Goal: Transaction & Acquisition: Obtain resource

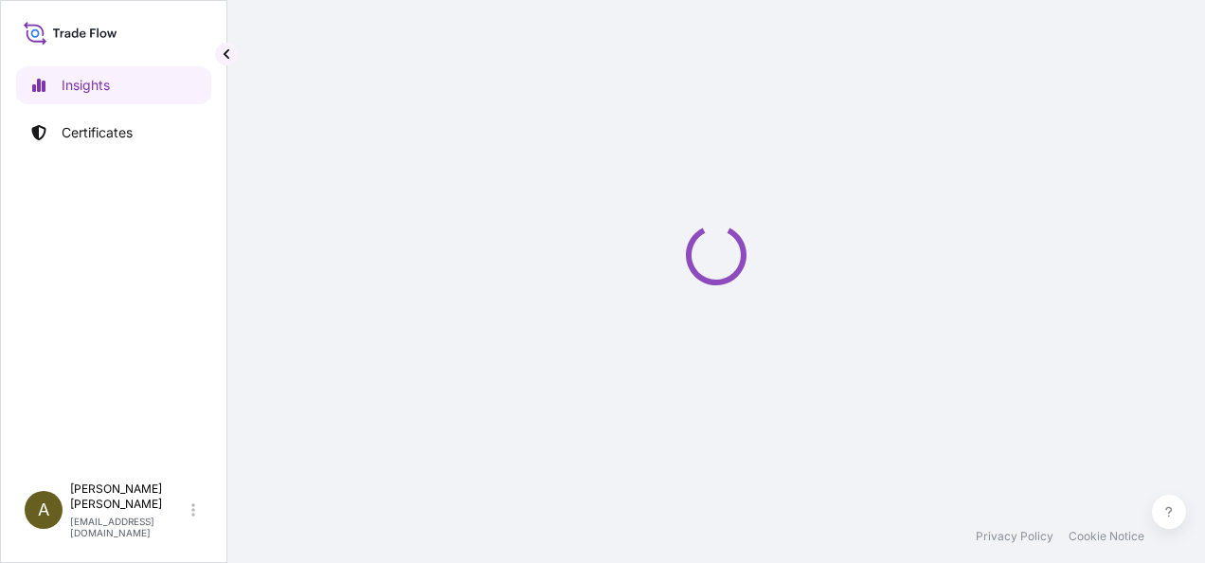
select select "2025"
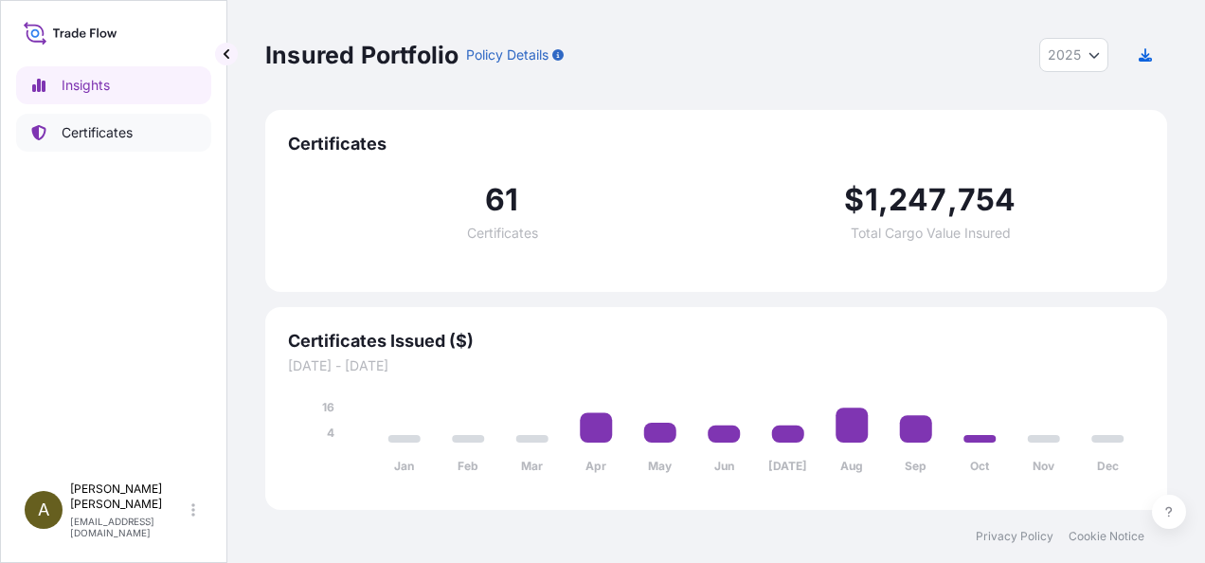
click at [99, 129] on p "Certificates" at bounding box center [97, 132] width 71 height 19
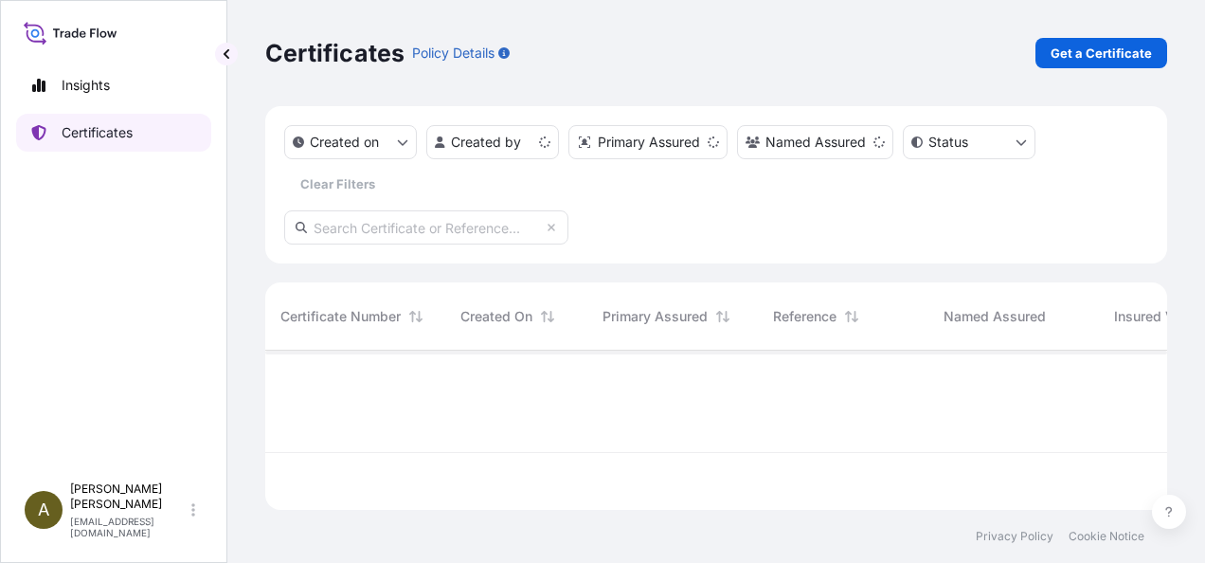
scroll to position [155, 887]
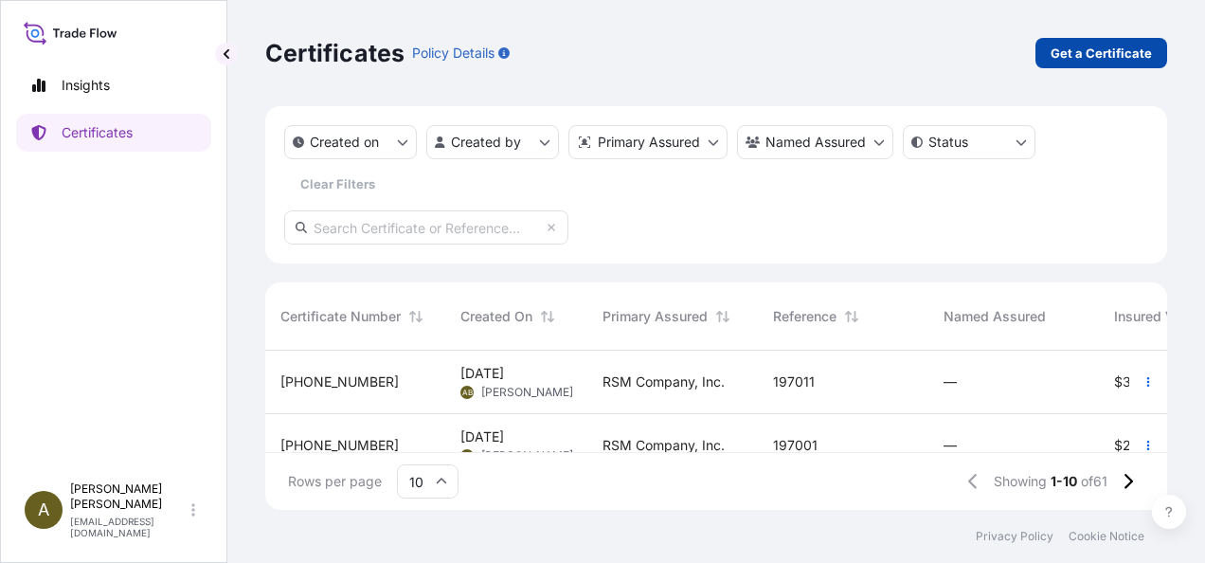
click at [1112, 51] on p "Get a Certificate" at bounding box center [1101, 53] width 101 height 19
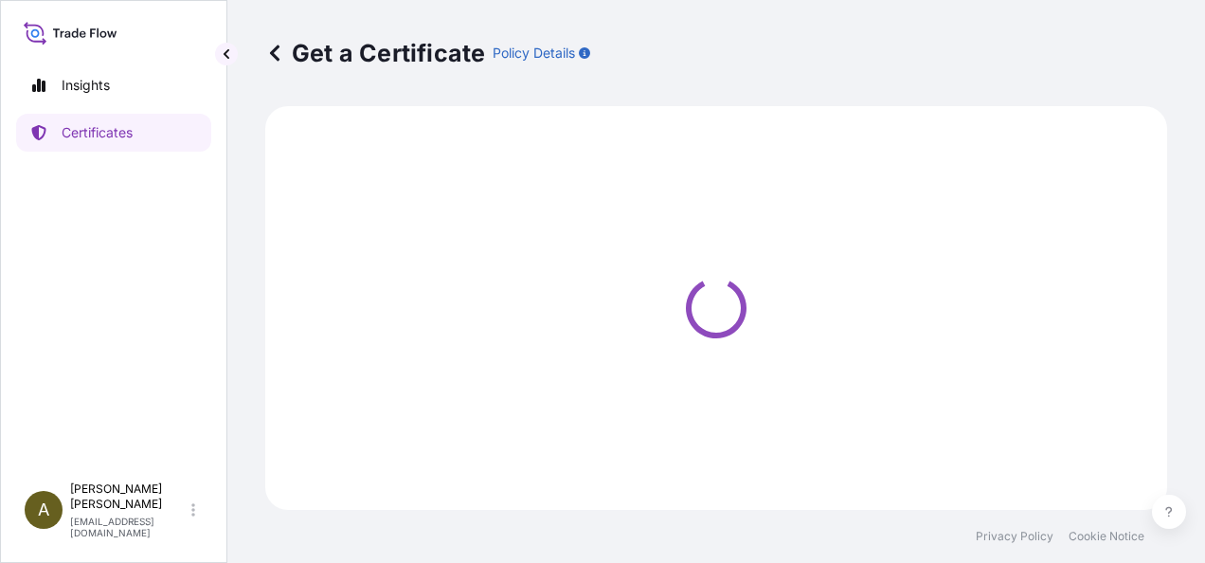
select select "Ocean Vessel"
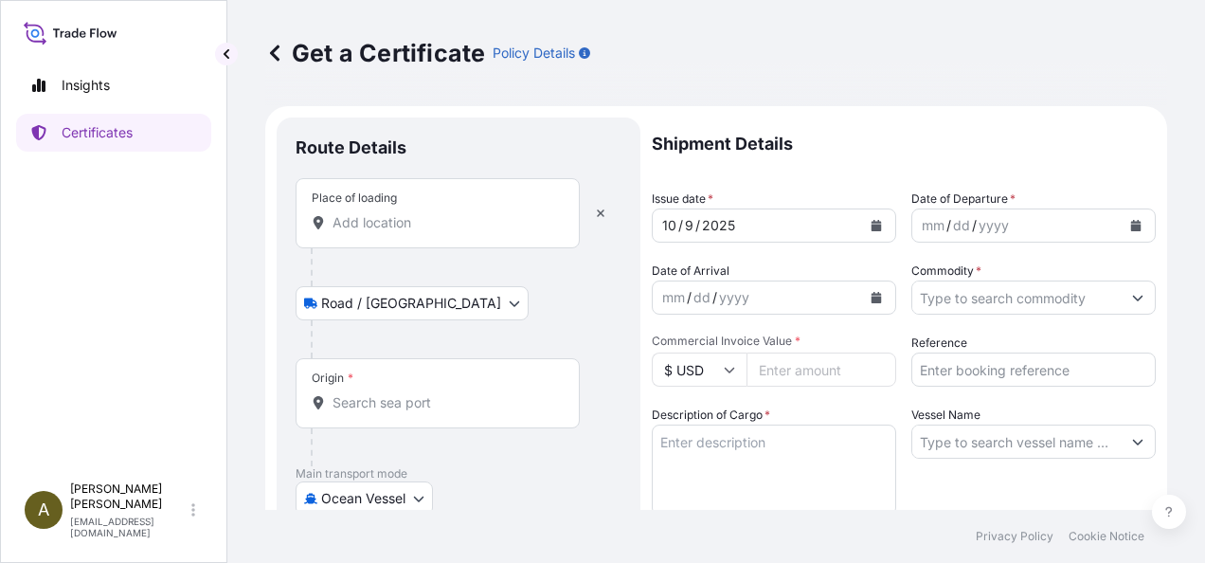
click at [362, 212] on div "Place of loading" at bounding box center [438, 213] width 284 height 70
click at [362, 213] on input "Place of loading" at bounding box center [445, 222] width 224 height 19
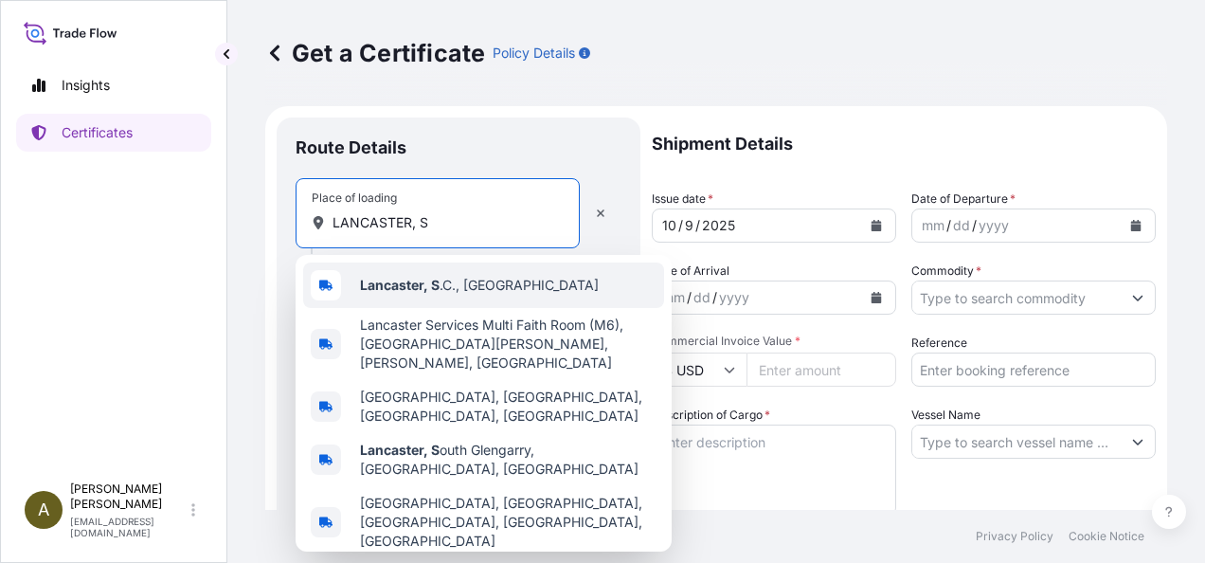
click at [439, 293] on span "Lancaster, S .C., [GEOGRAPHIC_DATA]" at bounding box center [479, 285] width 239 height 19
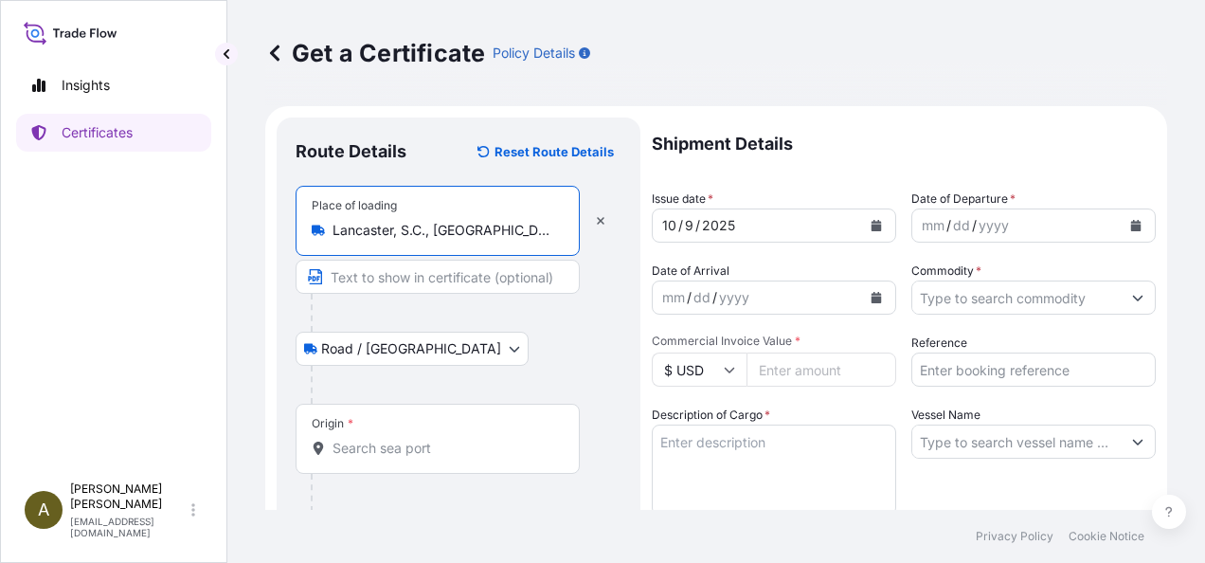
type input "Lancaster, S.C., [GEOGRAPHIC_DATA]"
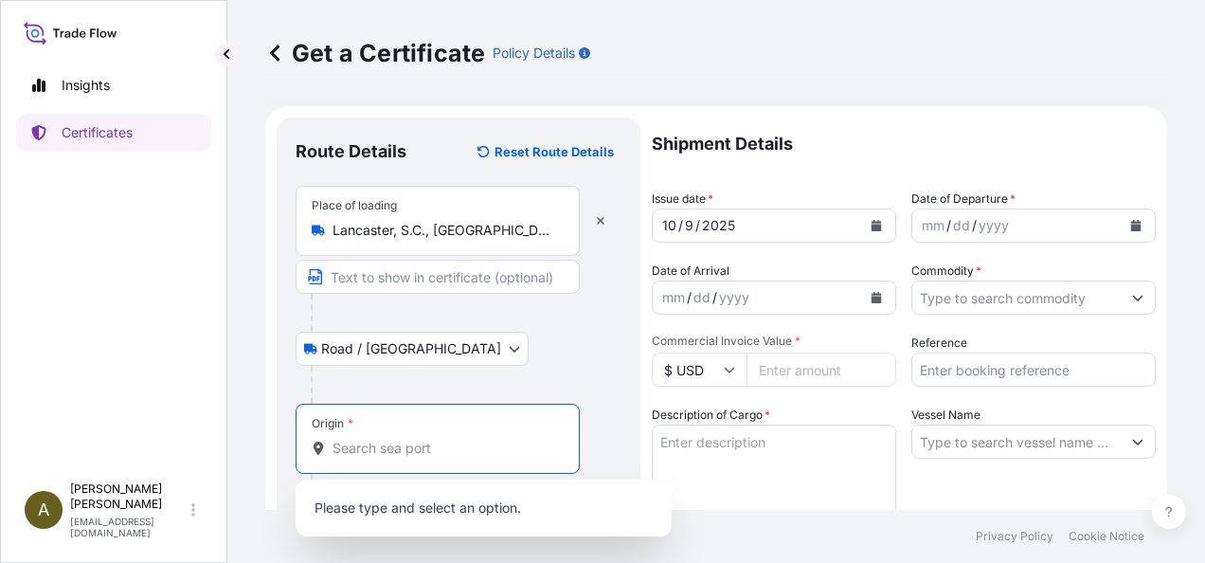
click at [368, 443] on input "Origin *" at bounding box center [445, 448] width 224 height 19
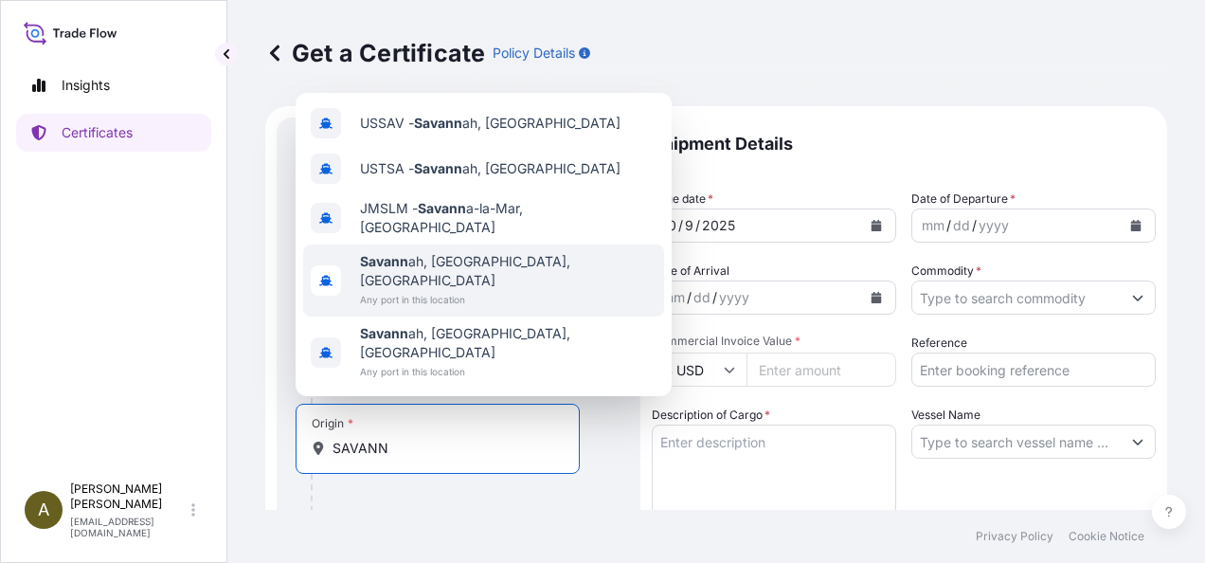
click at [449, 290] on span "Savann ah, [GEOGRAPHIC_DATA], [GEOGRAPHIC_DATA]" at bounding box center [508, 271] width 297 height 38
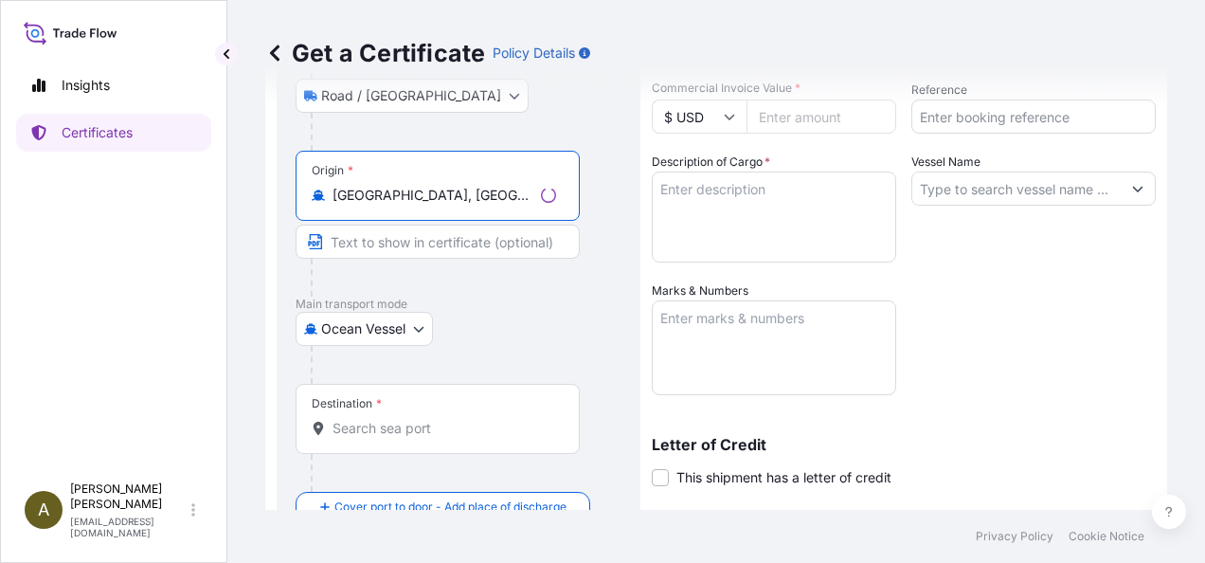
scroll to position [261, 0]
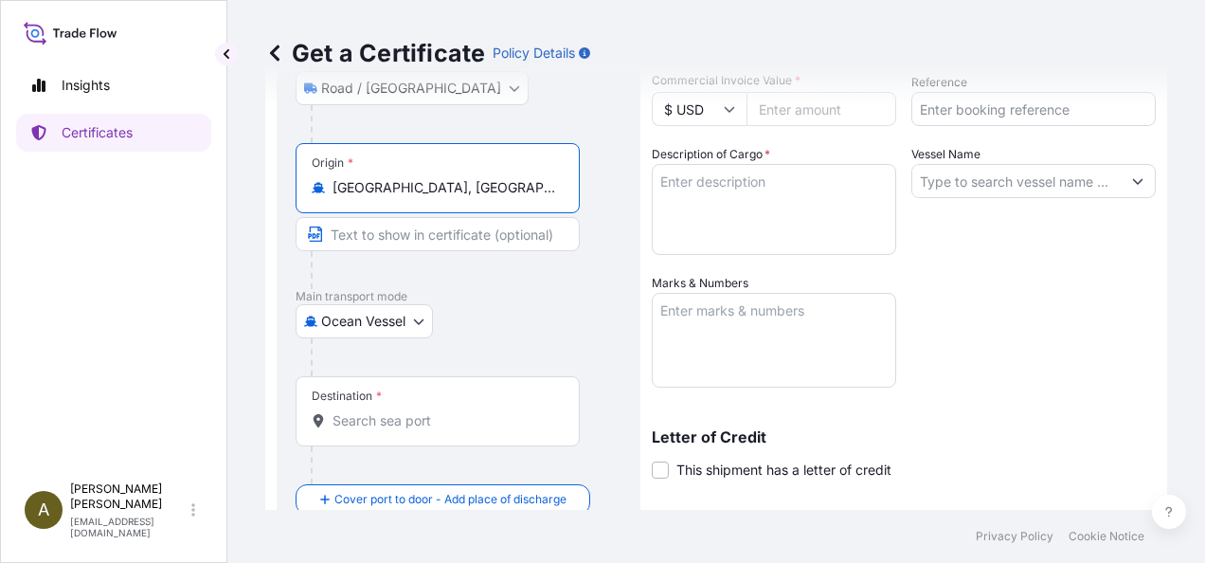
type input "[GEOGRAPHIC_DATA], [GEOGRAPHIC_DATA], [GEOGRAPHIC_DATA]"
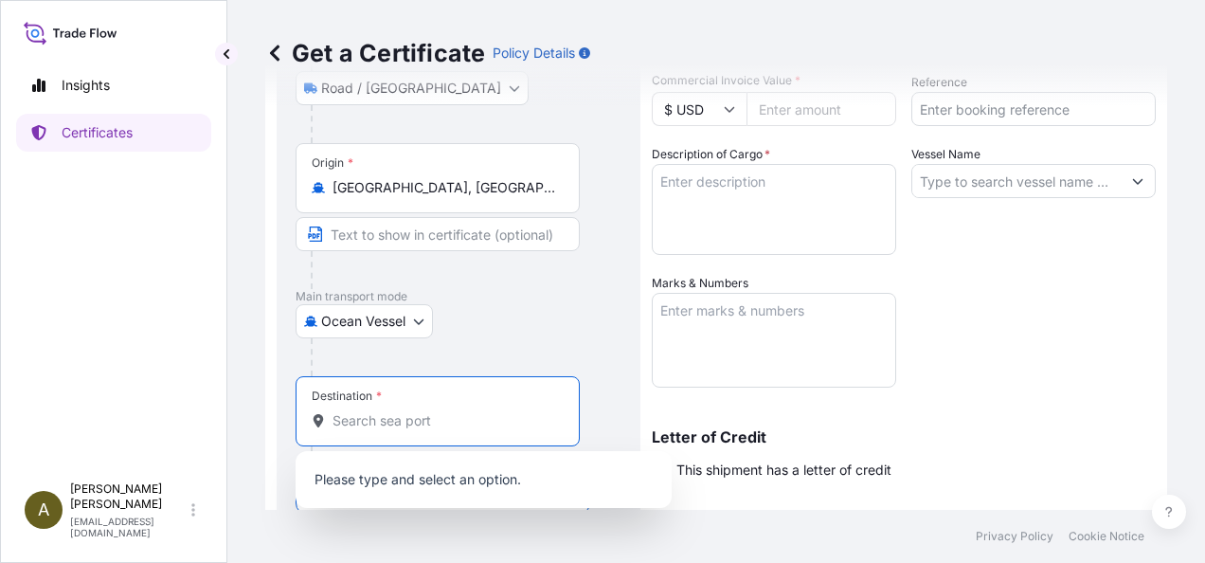
click at [388, 411] on input "Destination *" at bounding box center [445, 420] width 224 height 19
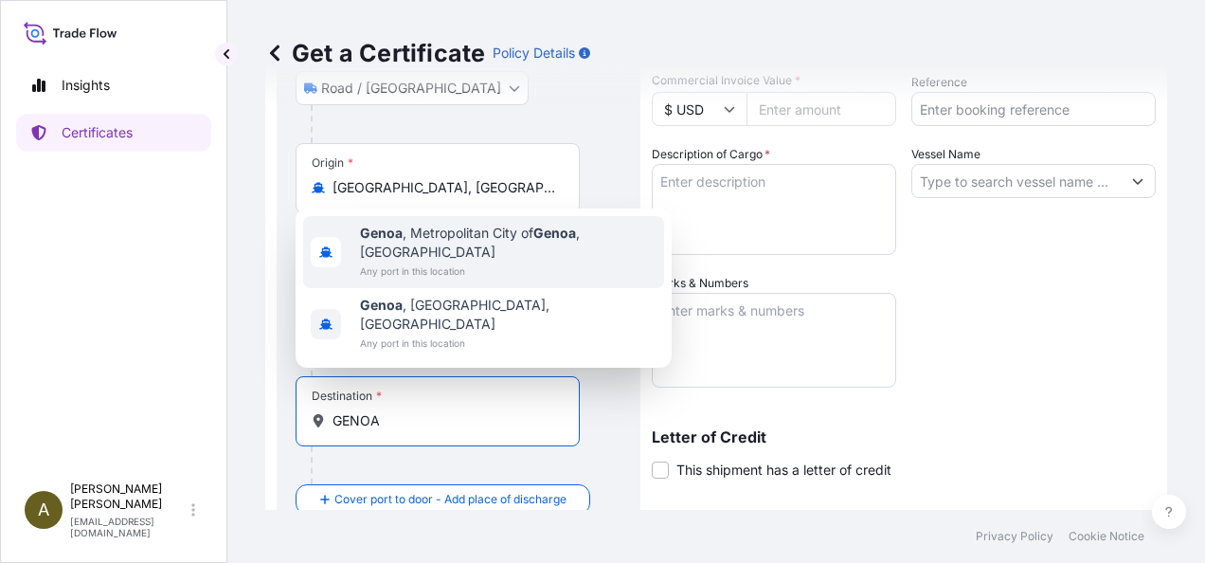
click at [463, 262] on span "[GEOGRAPHIC_DATA] , [GEOGRAPHIC_DATA] of [GEOGRAPHIC_DATA] , [GEOGRAPHIC_DATA]" at bounding box center [508, 243] width 297 height 38
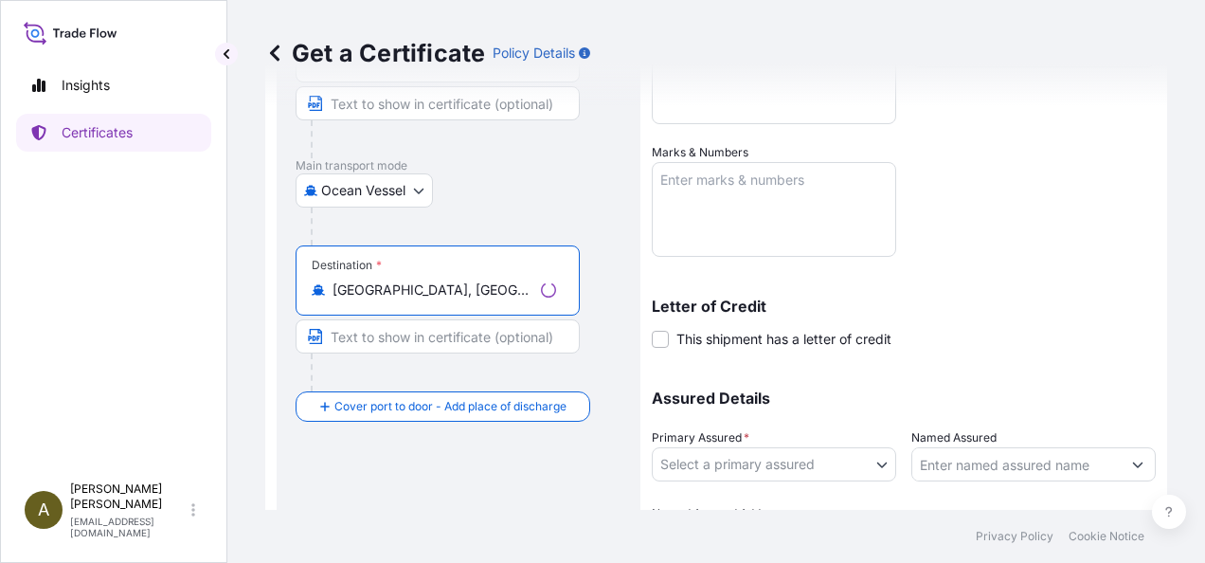
scroll to position [502, 0]
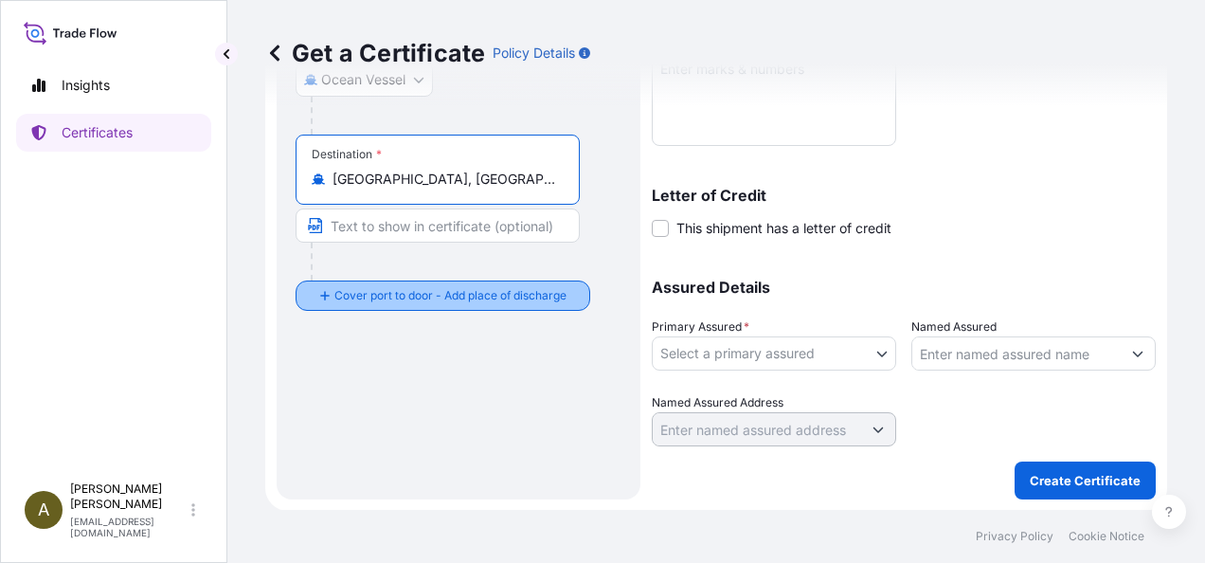
type input "[GEOGRAPHIC_DATA], [GEOGRAPHIC_DATA] of [GEOGRAPHIC_DATA], [GEOGRAPHIC_DATA]"
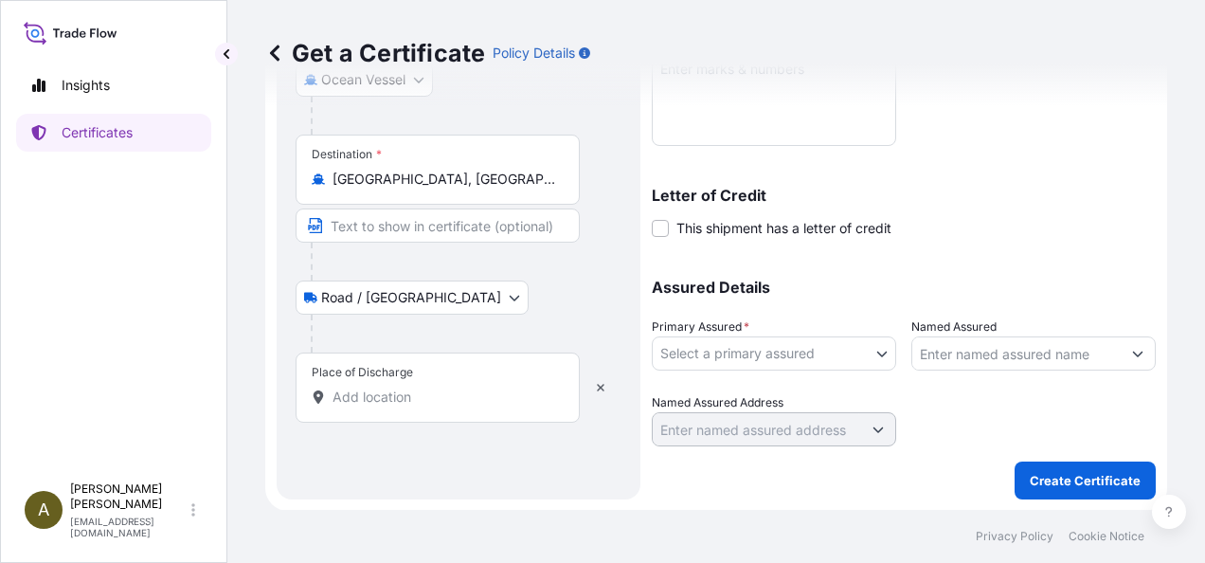
click at [345, 370] on div "Place of Discharge" at bounding box center [438, 388] width 284 height 70
drag, startPoint x: 345, startPoint y: 370, endPoint x: 346, endPoint y: 387, distance: 17.1
click at [345, 388] on input "Place of Discharge" at bounding box center [445, 397] width 224 height 19
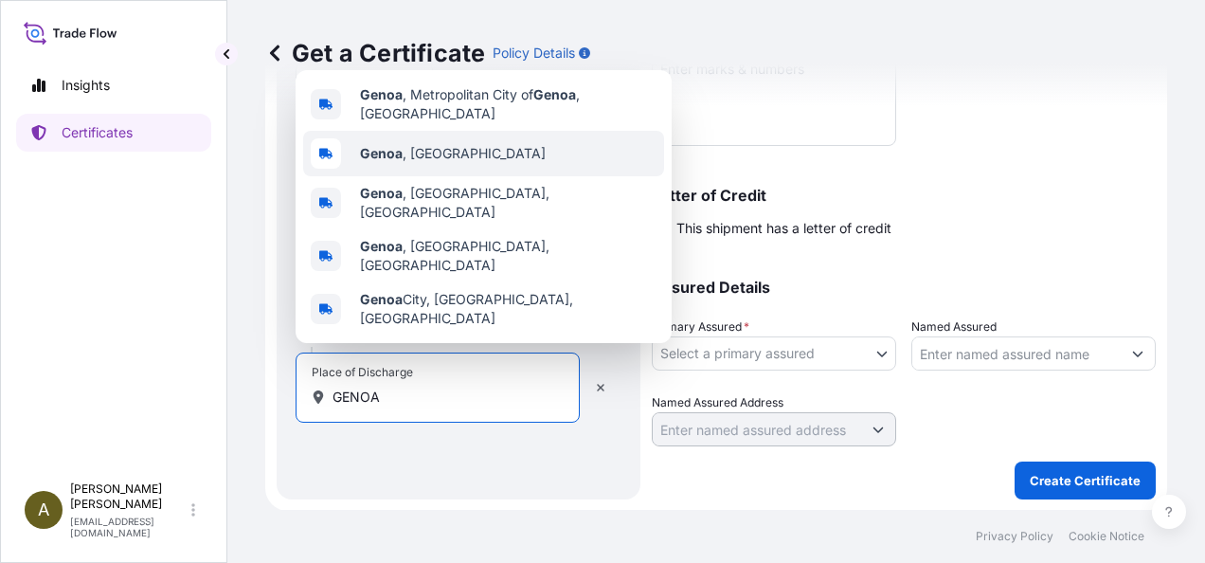
click at [430, 163] on span "[GEOGRAPHIC_DATA] , [GEOGRAPHIC_DATA]" at bounding box center [453, 153] width 186 height 19
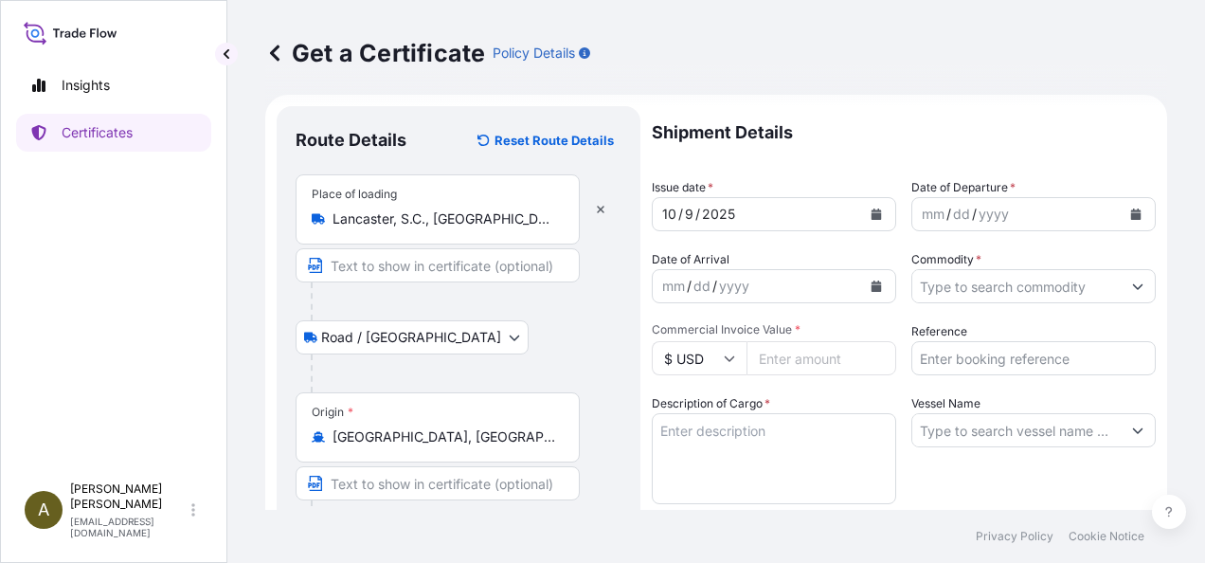
scroll to position [0, 0]
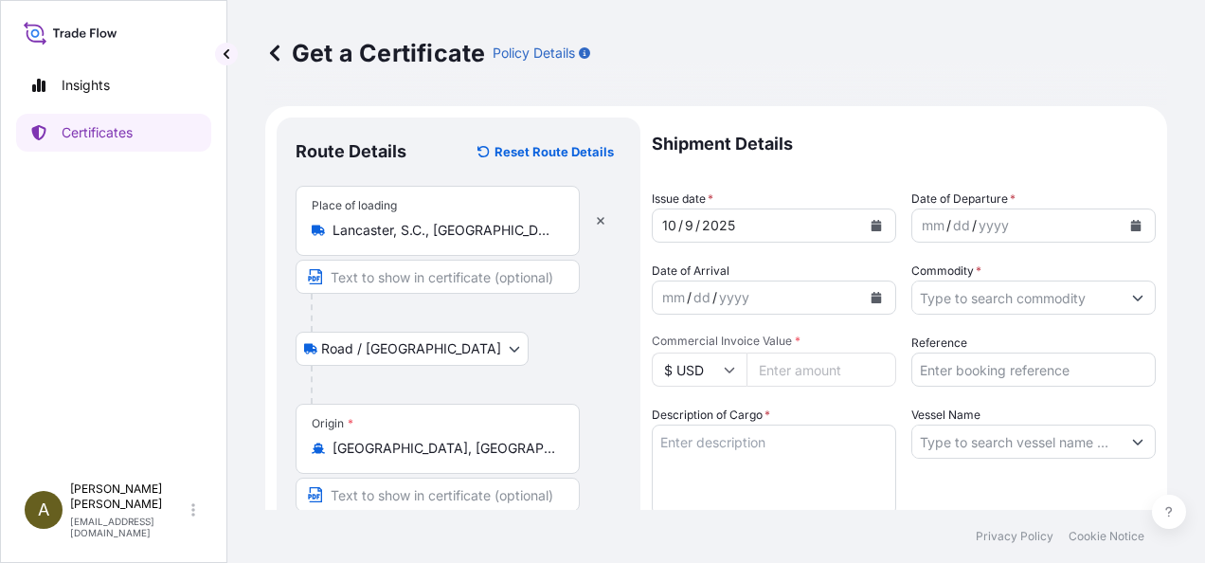
type input "[GEOGRAPHIC_DATA], [GEOGRAPHIC_DATA]"
click at [1130, 220] on icon "Calendar" at bounding box center [1135, 225] width 11 height 11
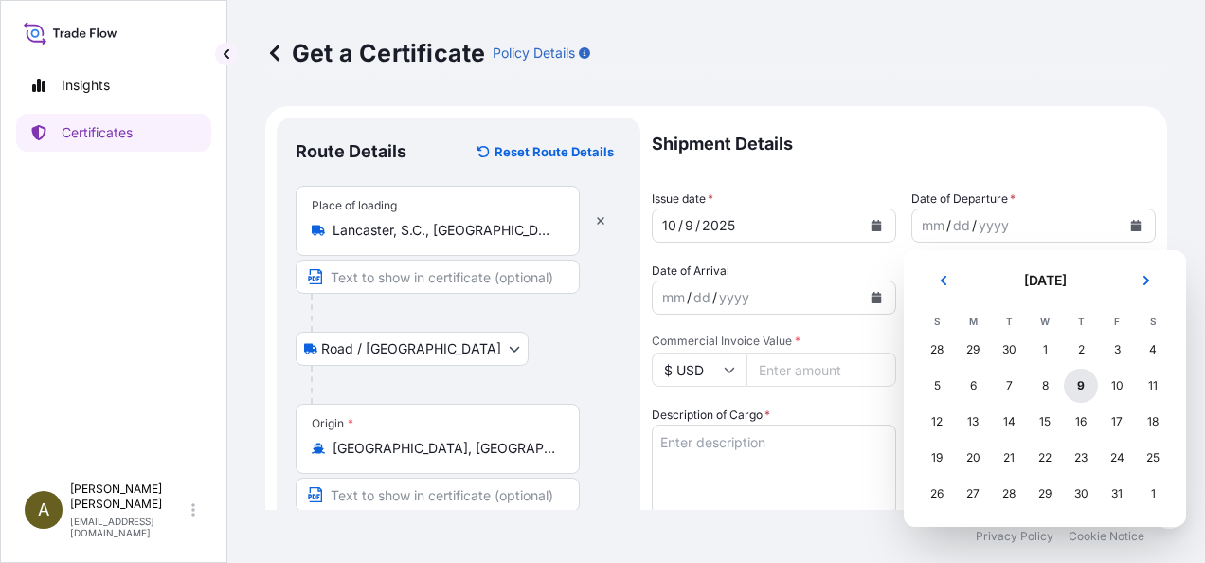
click at [1077, 387] on div "9" at bounding box center [1081, 386] width 34 height 34
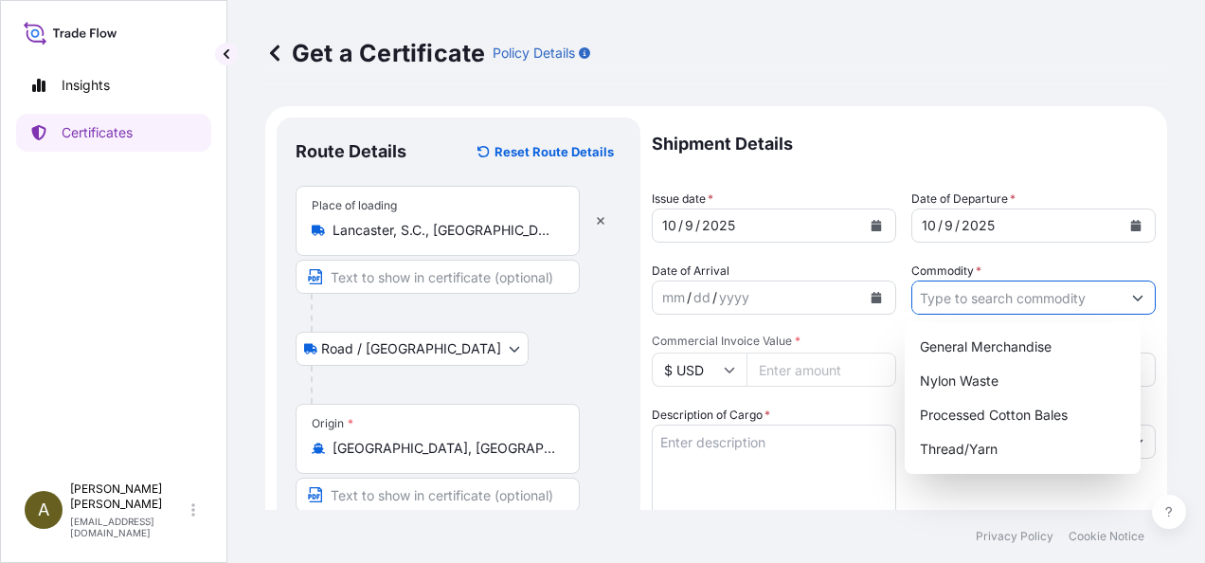
click at [989, 290] on input "Commodity *" at bounding box center [1017, 297] width 208 height 34
click at [1019, 351] on div "General Merchandise" at bounding box center [1023, 347] width 221 height 34
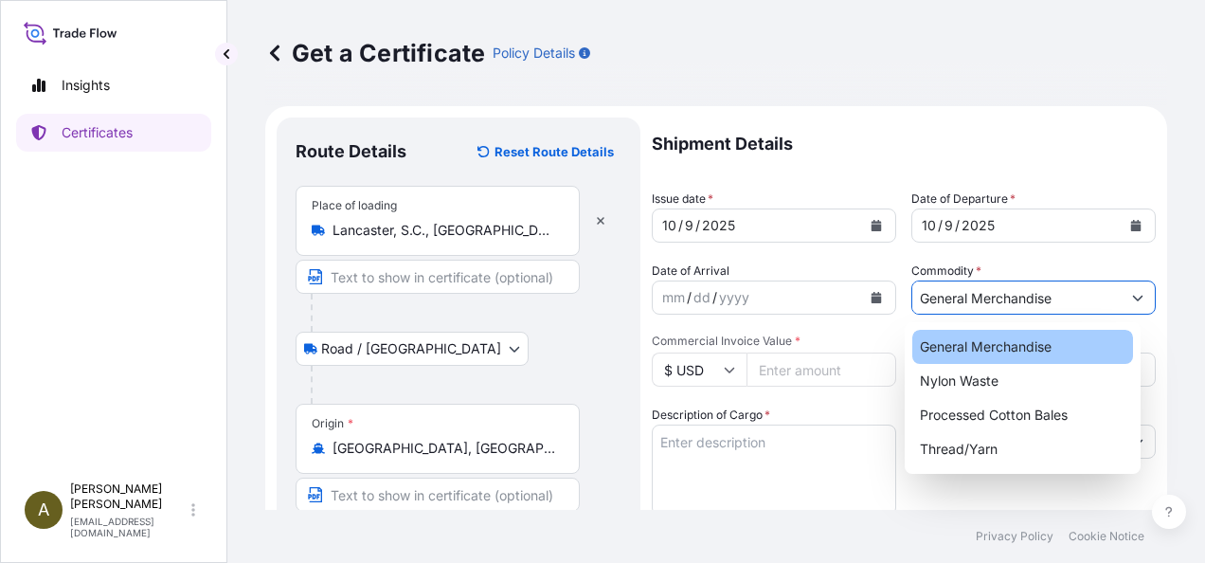
type input "General Merchandise"
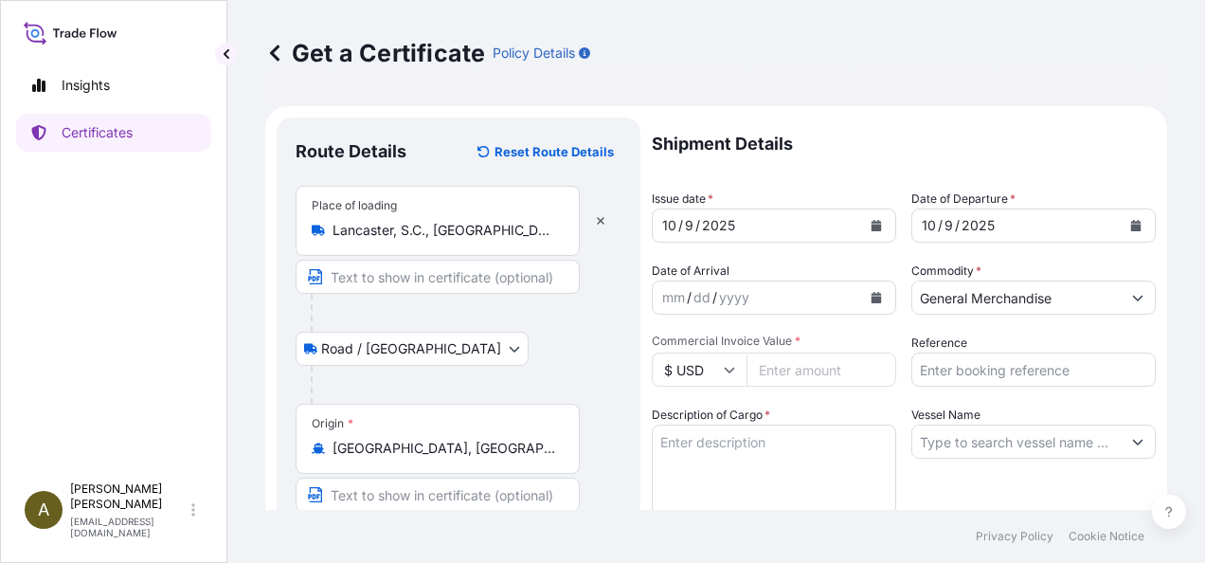
click at [779, 378] on input "Commercial Invoice Value *" at bounding box center [822, 370] width 150 height 34
type input "15355.82"
type input "014268"
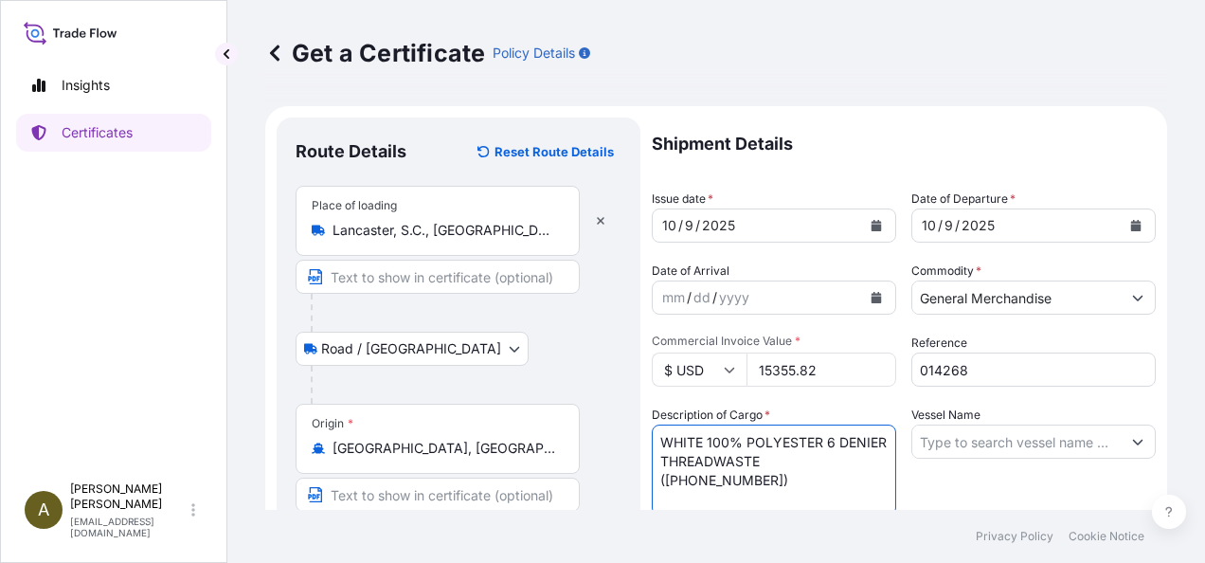
type textarea "WHITE 100% POLYESTER 6 DENIER THREADWASTE ([PHONE_NUMBER])"
click at [1013, 438] on input "OOCL EUR" at bounding box center [1017, 442] width 208 height 34
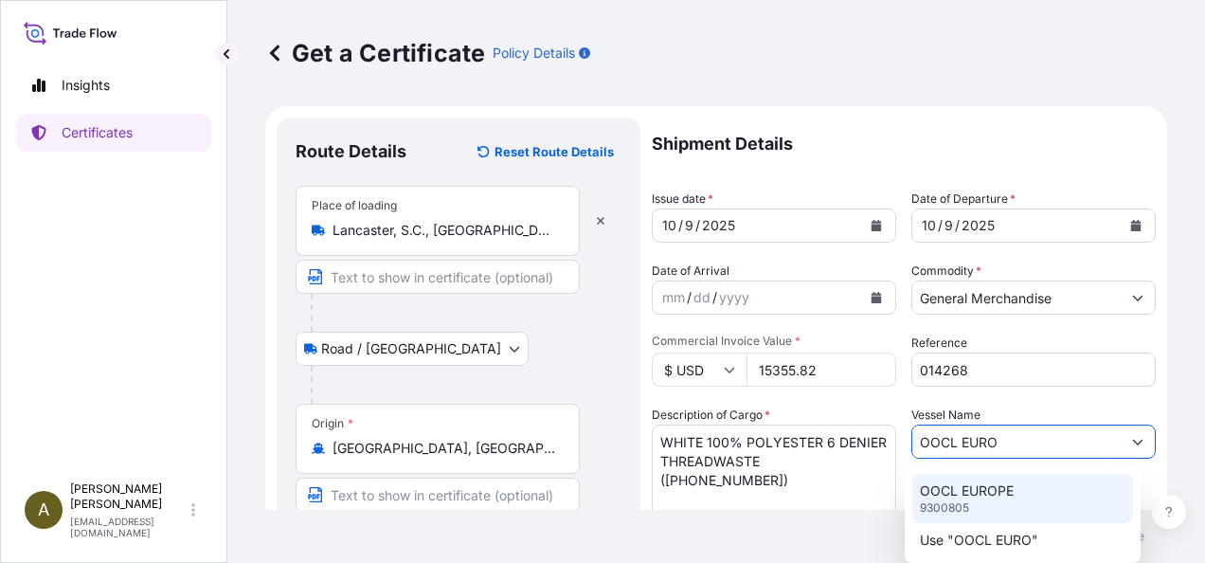
click at [972, 500] on div "OOCL EUROPE 9300805" at bounding box center [1023, 498] width 221 height 49
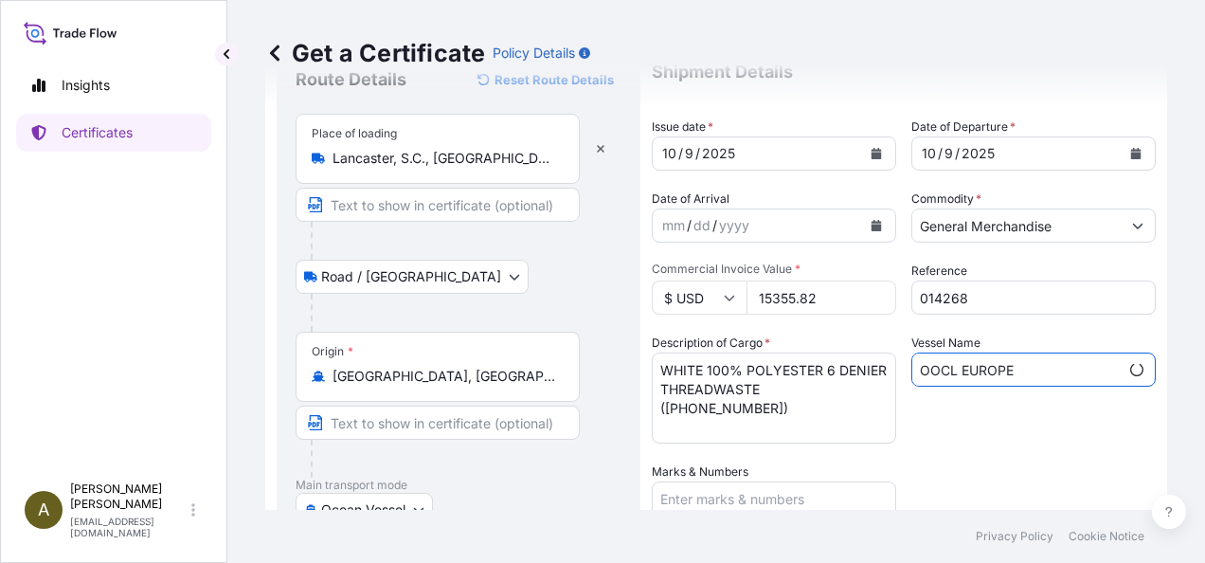
scroll to position [213, 0]
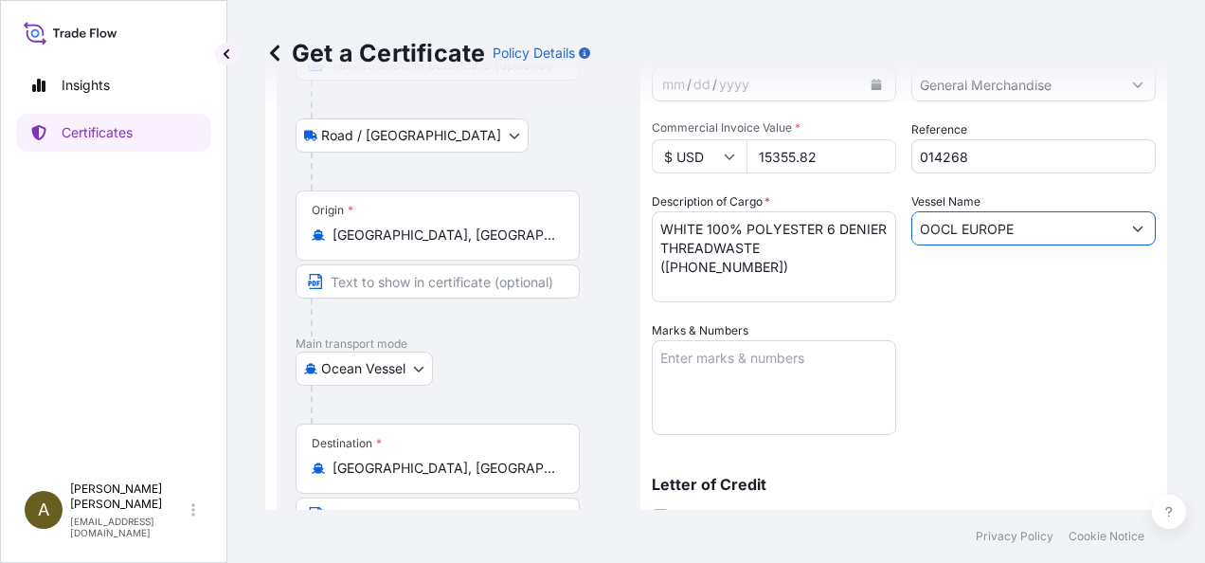
type input "OOCL EUROPE"
click at [723, 383] on textarea "Marks & Numbers" at bounding box center [774, 387] width 244 height 95
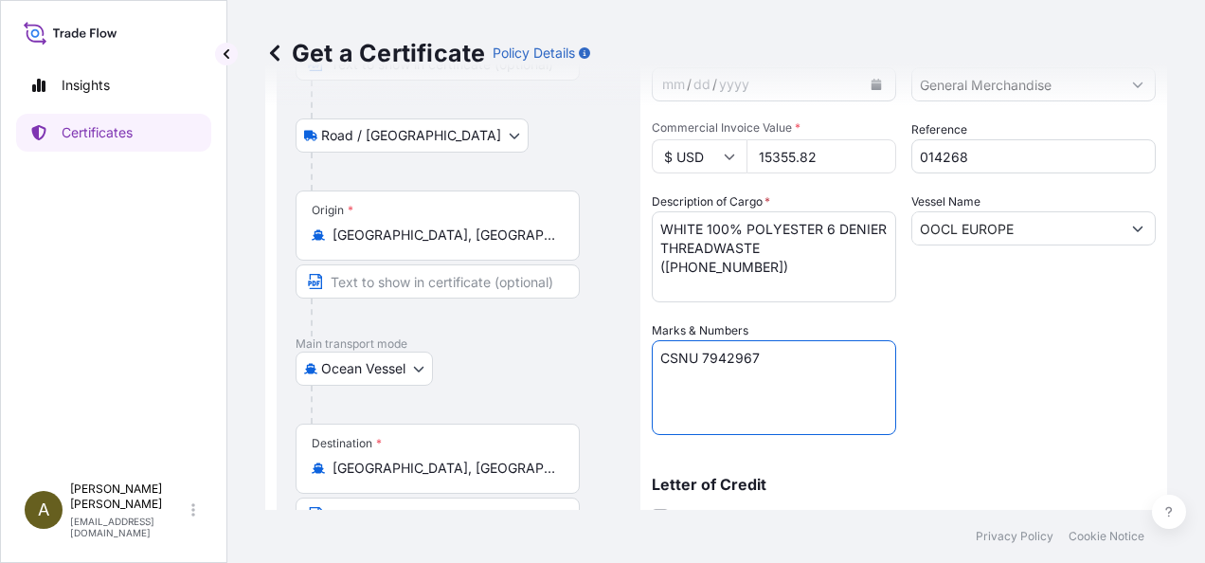
type textarea "CSNU 7942967"
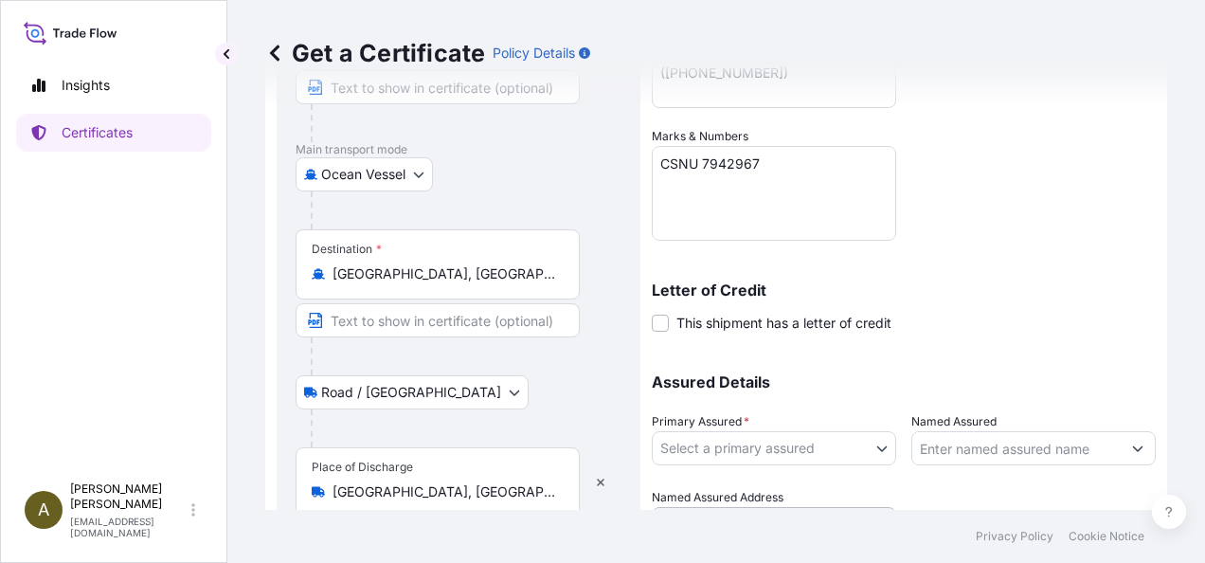
scroll to position [450, 0]
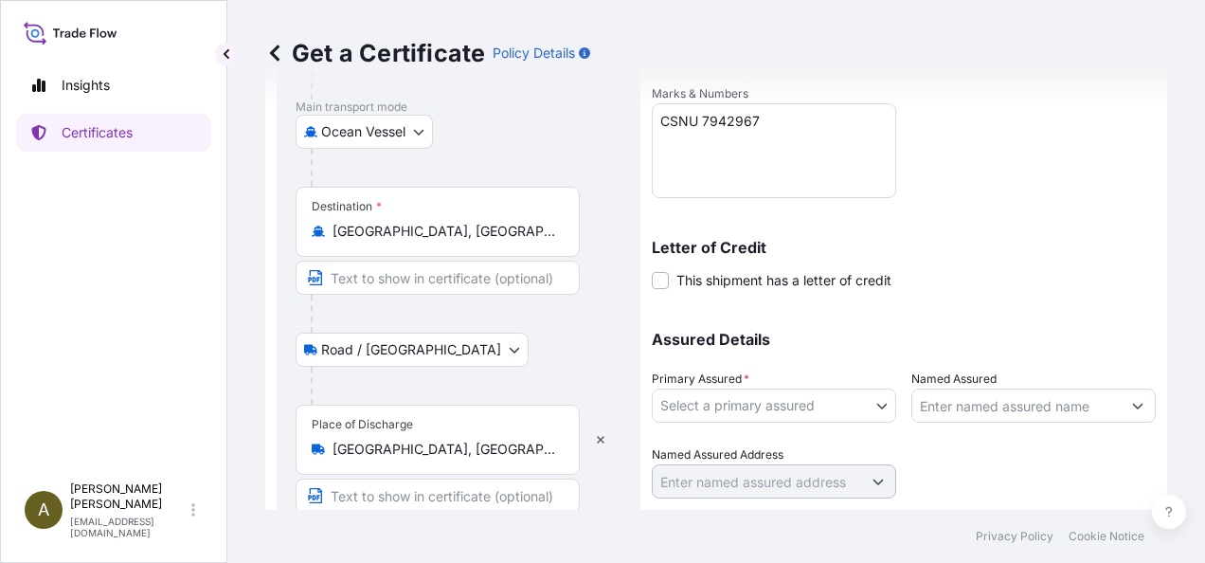
click at [874, 414] on body "Insights Certificates A [PERSON_NAME] [PERSON_NAME][EMAIL_ADDRESS][DOMAIN_NAME]…" at bounding box center [602, 281] width 1205 height 563
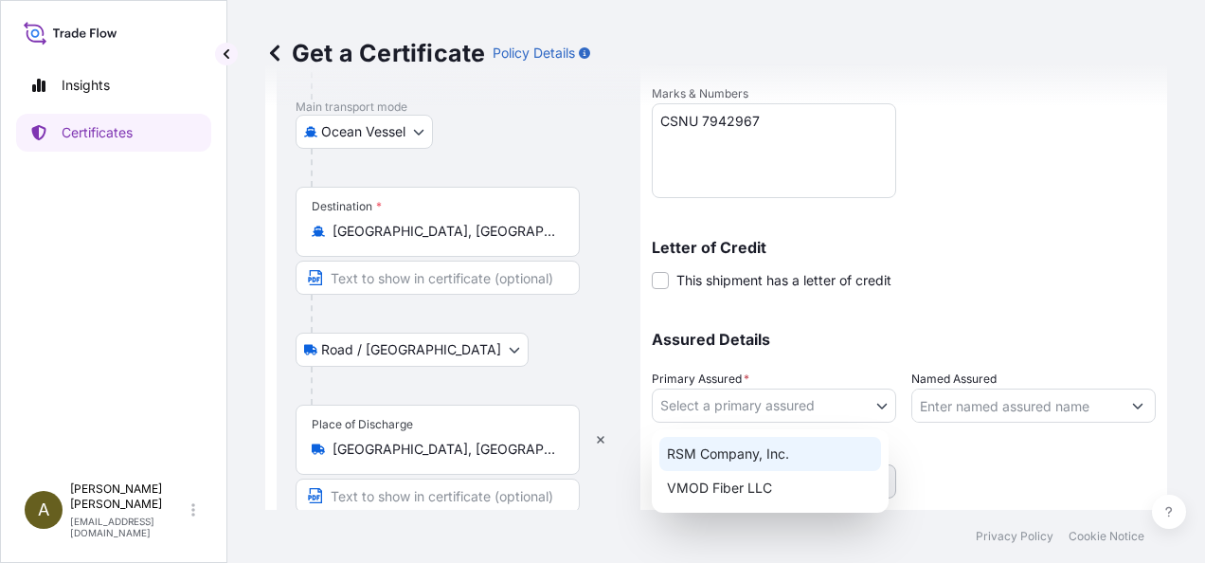
click at [749, 463] on div "RSM Company, Inc." at bounding box center [771, 454] width 222 height 34
select select "31552"
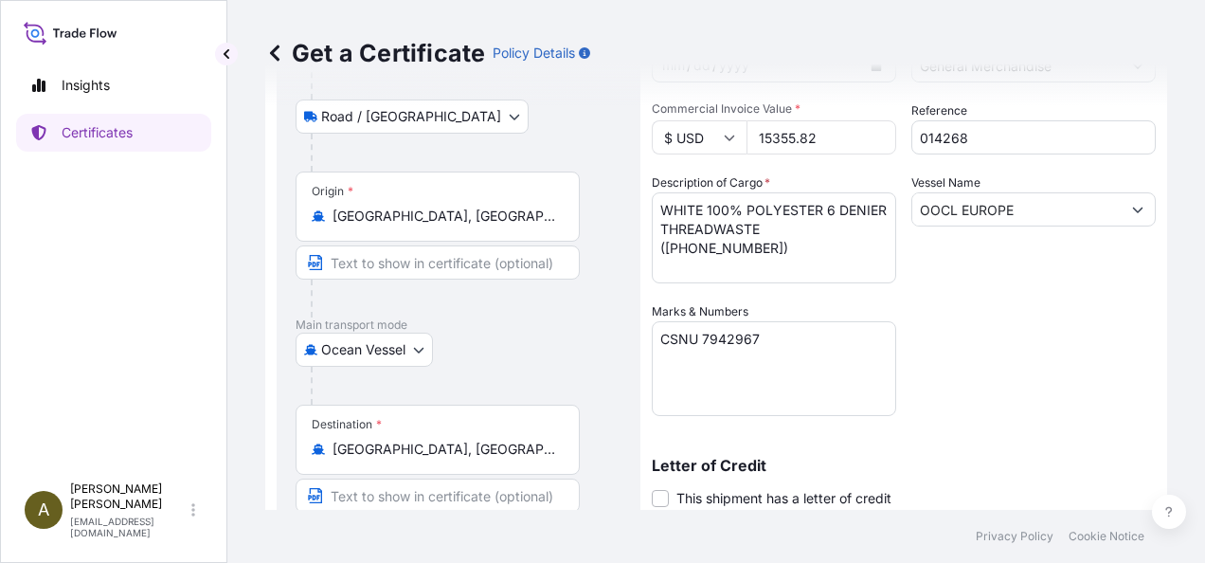
scroll to position [332, 0]
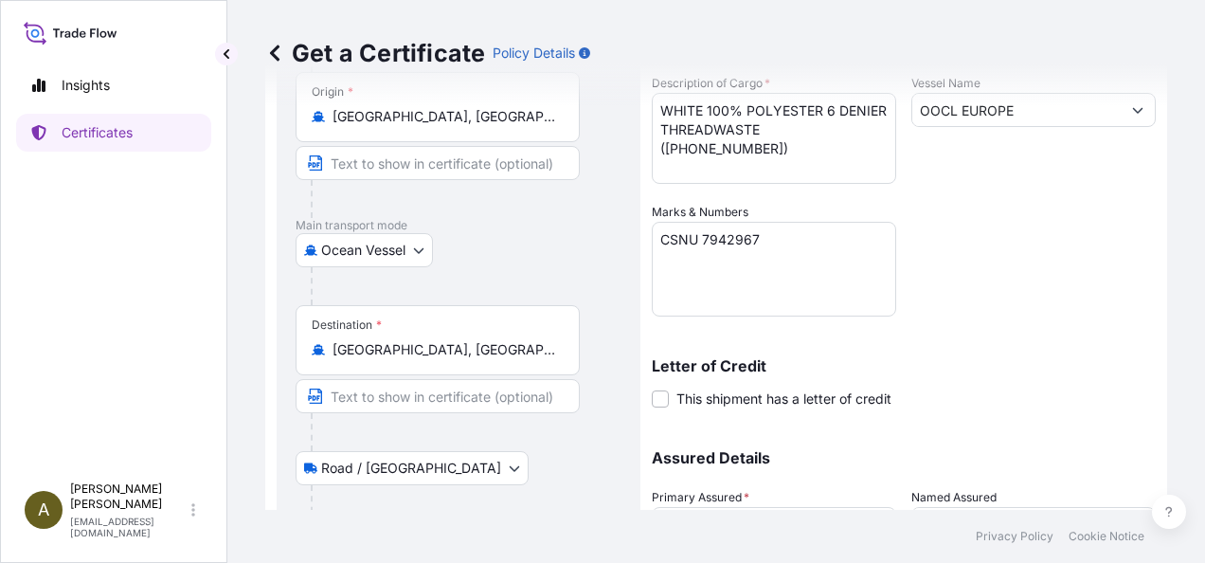
click at [961, 308] on div "Shipment Details Issue date * [DATE] Date of Departure * [DATE] Date of Arrival…" at bounding box center [904, 201] width 504 height 831
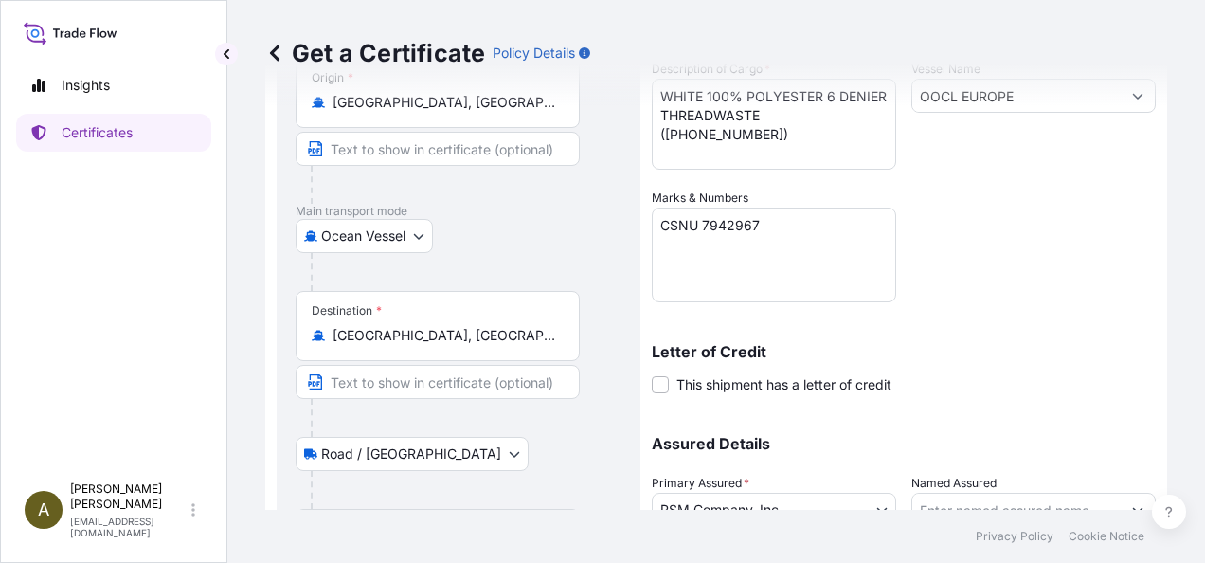
scroll to position [502, 0]
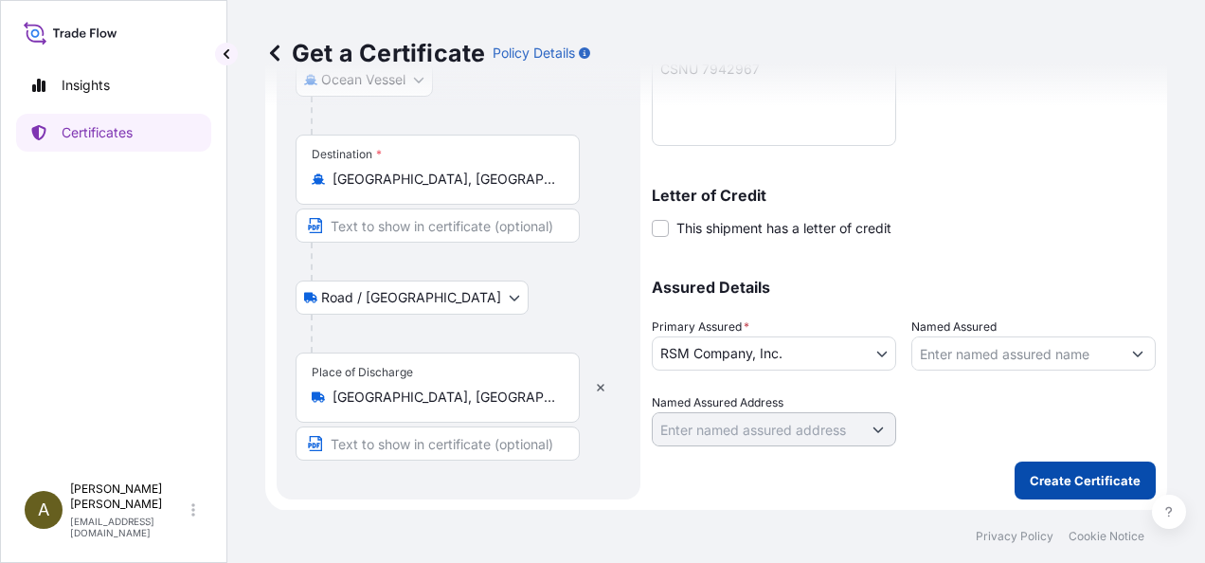
click at [1093, 476] on p "Create Certificate" at bounding box center [1085, 480] width 111 height 19
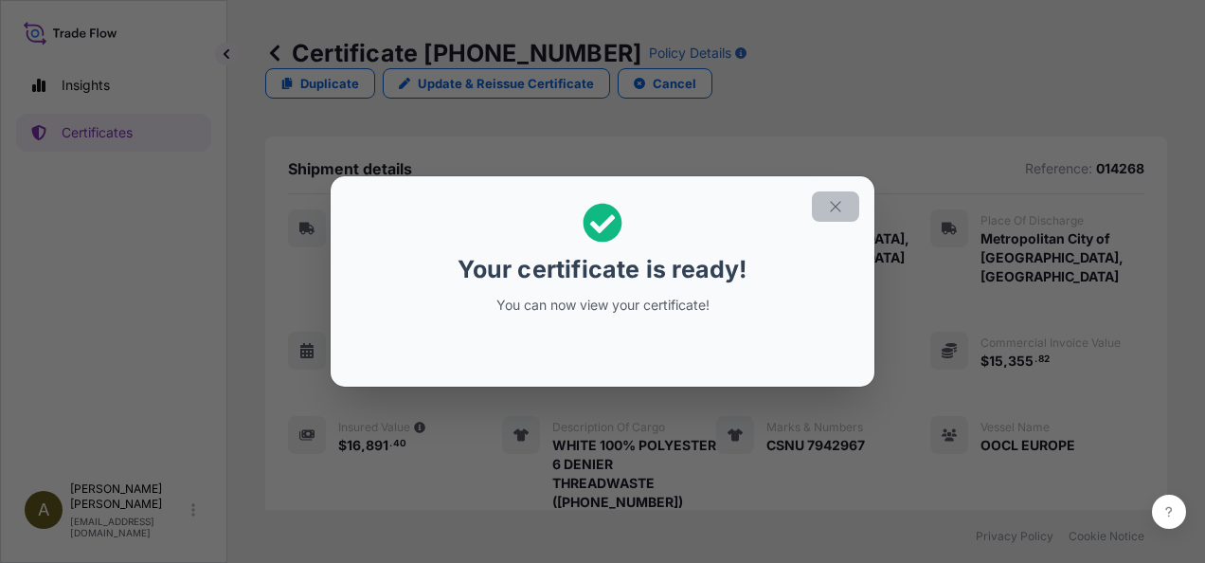
click at [841, 200] on icon "button" at bounding box center [835, 206] width 17 height 17
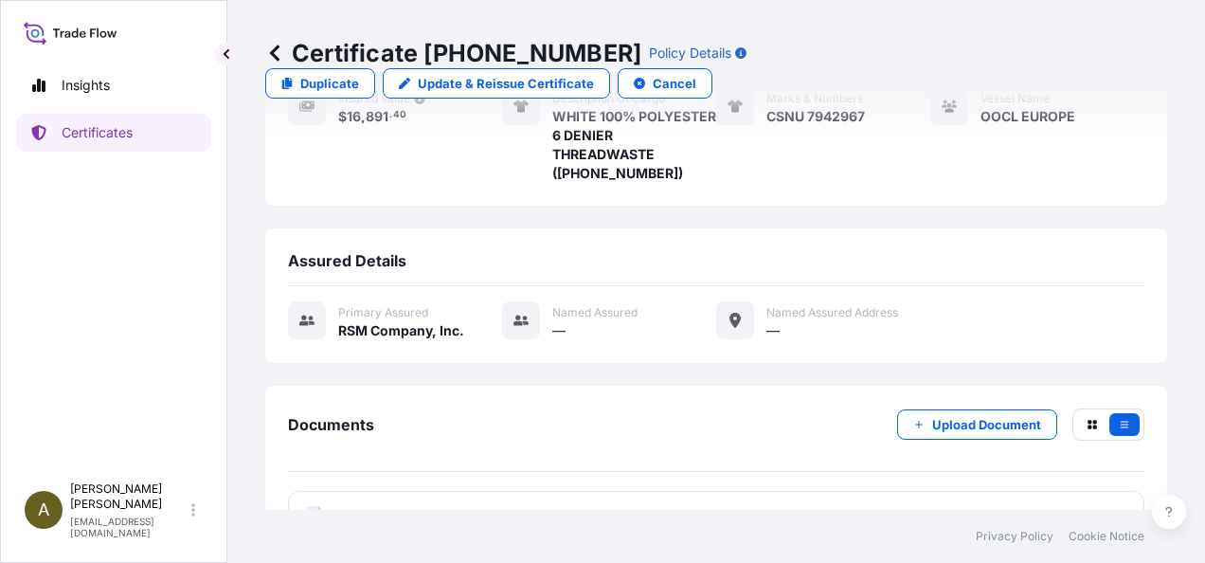
scroll to position [330, 0]
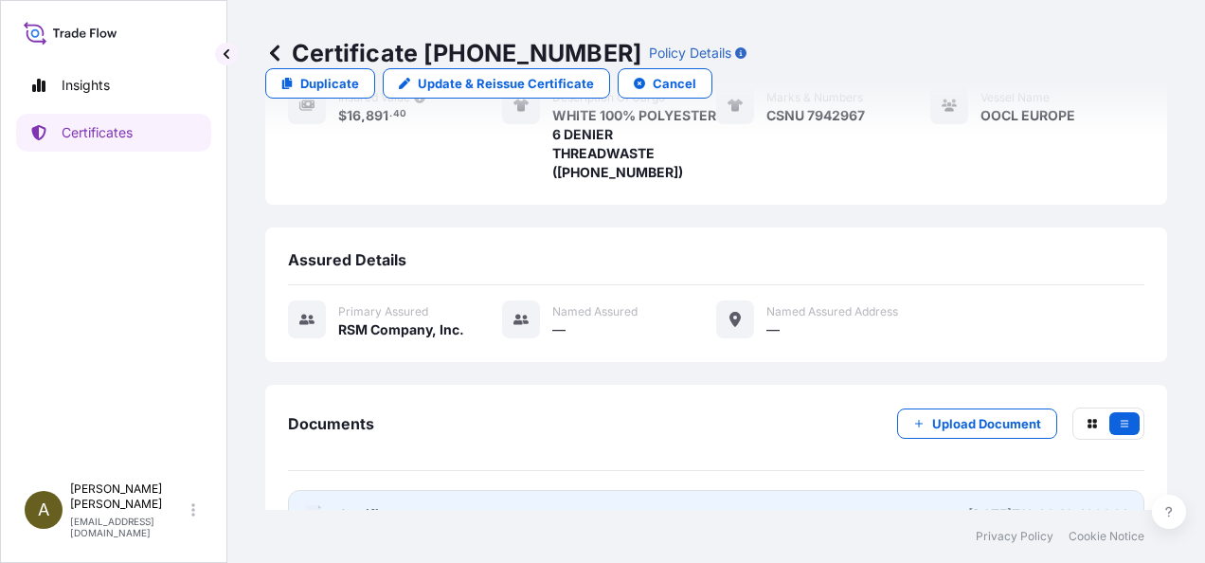
click at [559, 490] on link "PDF Certificate [DATE]T12:22:16.429844" at bounding box center [716, 514] width 857 height 49
